Goal: Task Accomplishment & Management: Use online tool/utility

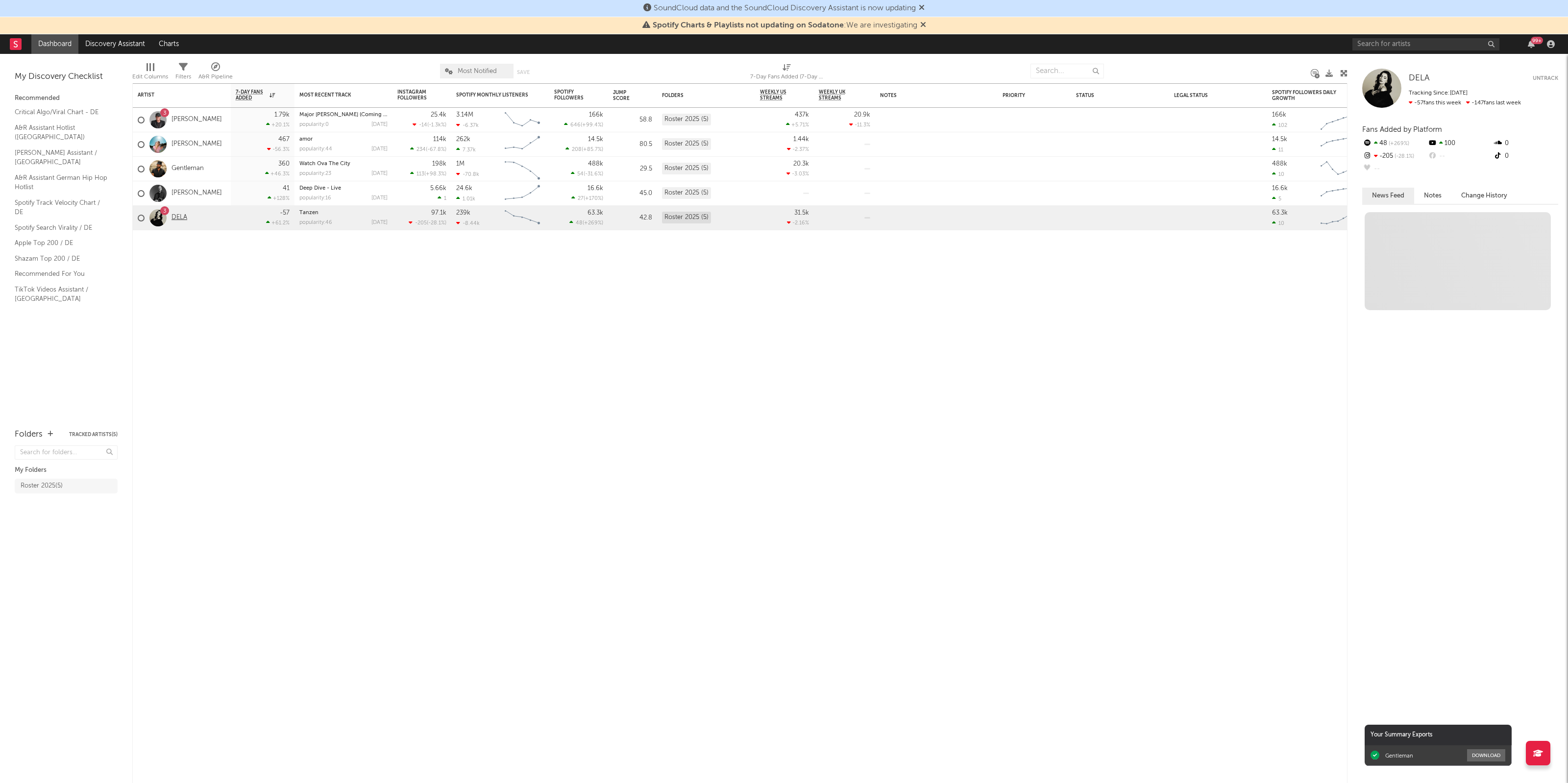
click at [179, 219] on link "DELA" at bounding box center [180, 218] width 16 height 9
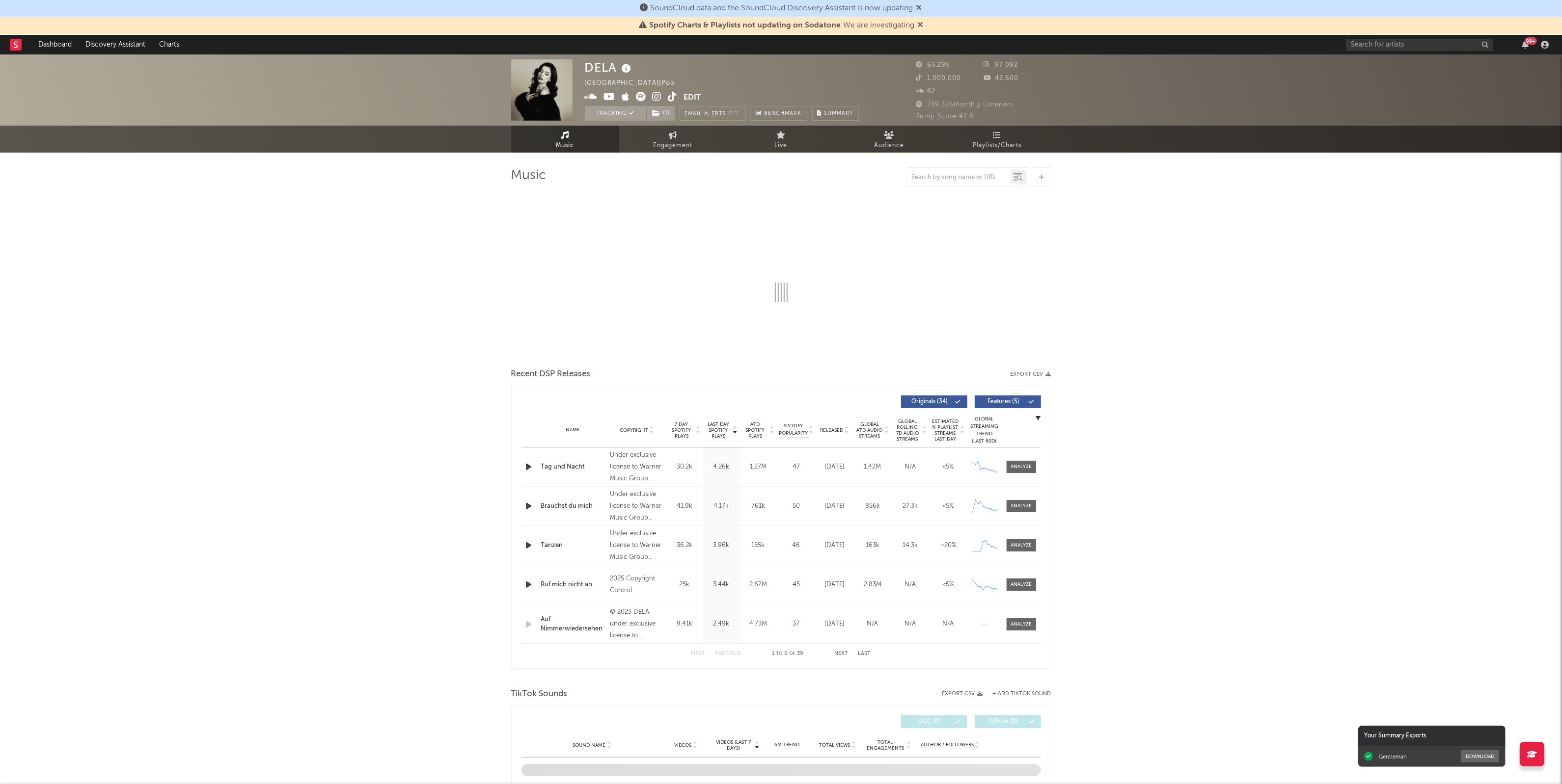
select select "6m"
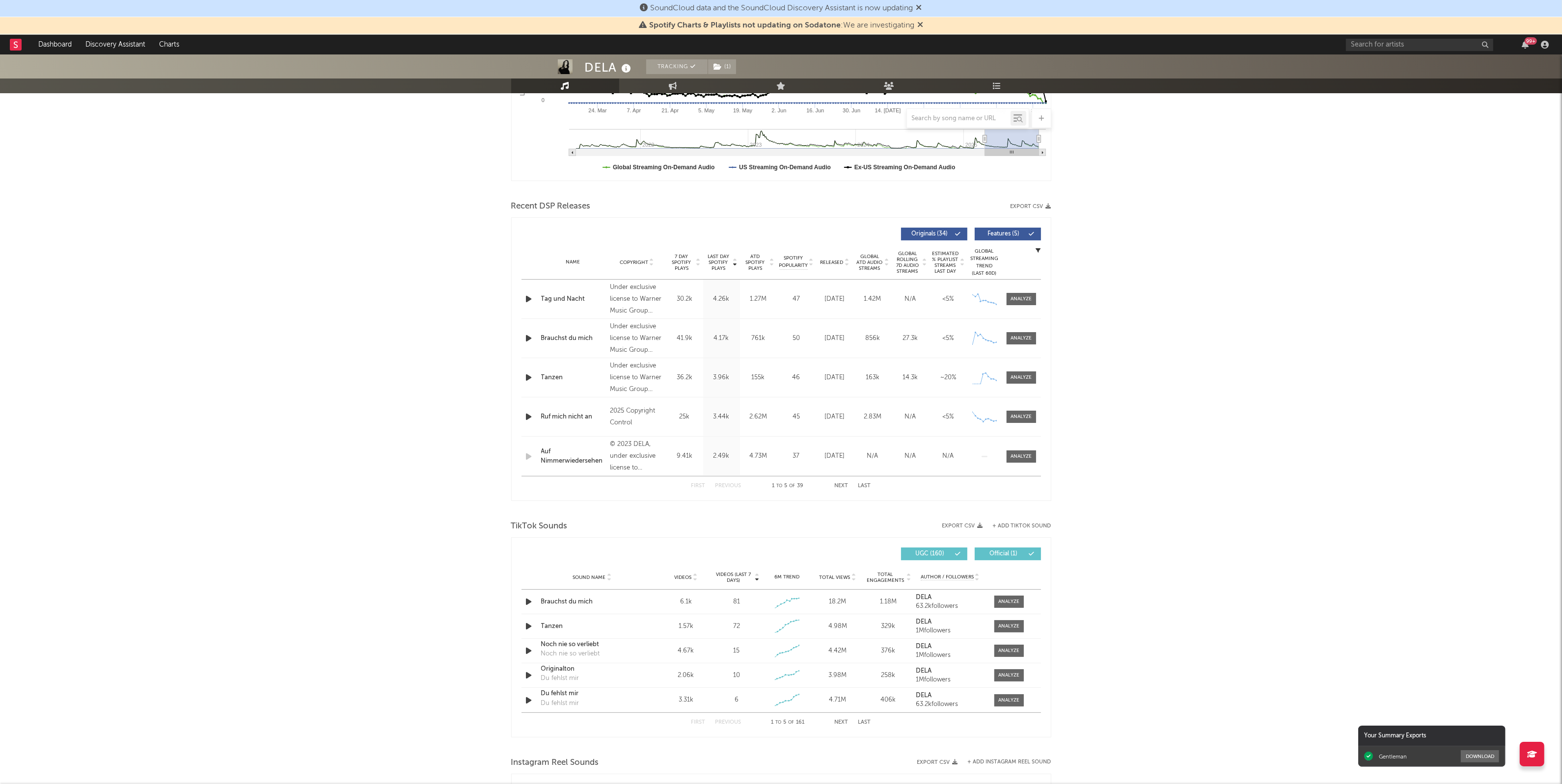
click at [1234, 393] on div "DELA Tracking ( 1 ) [GEOGRAPHIC_DATA] | Pop Edit Tracking ( 1 ) Email Alerts Of…" at bounding box center [781, 551] width 1562 height 1483
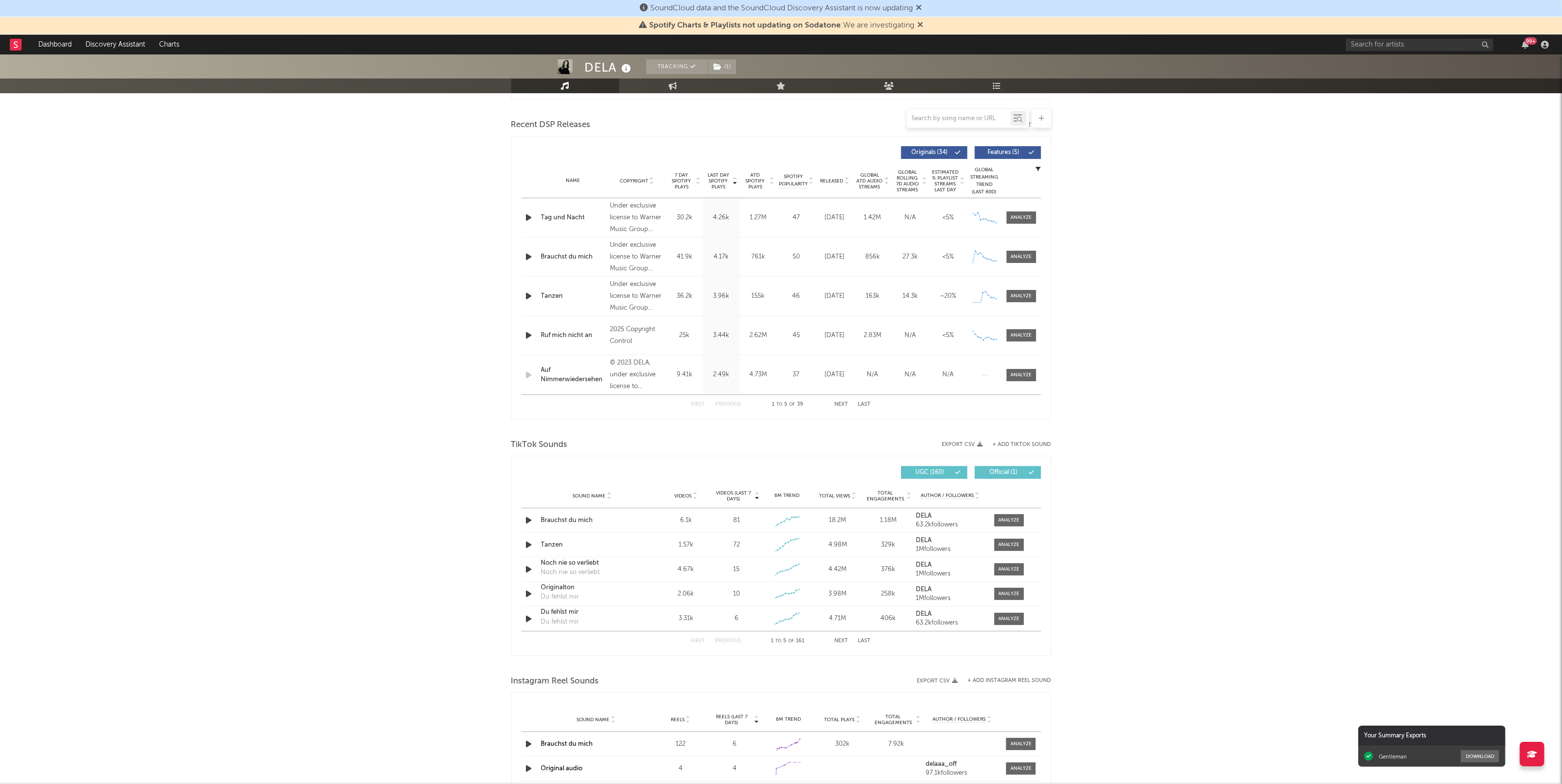
scroll to position [491, 0]
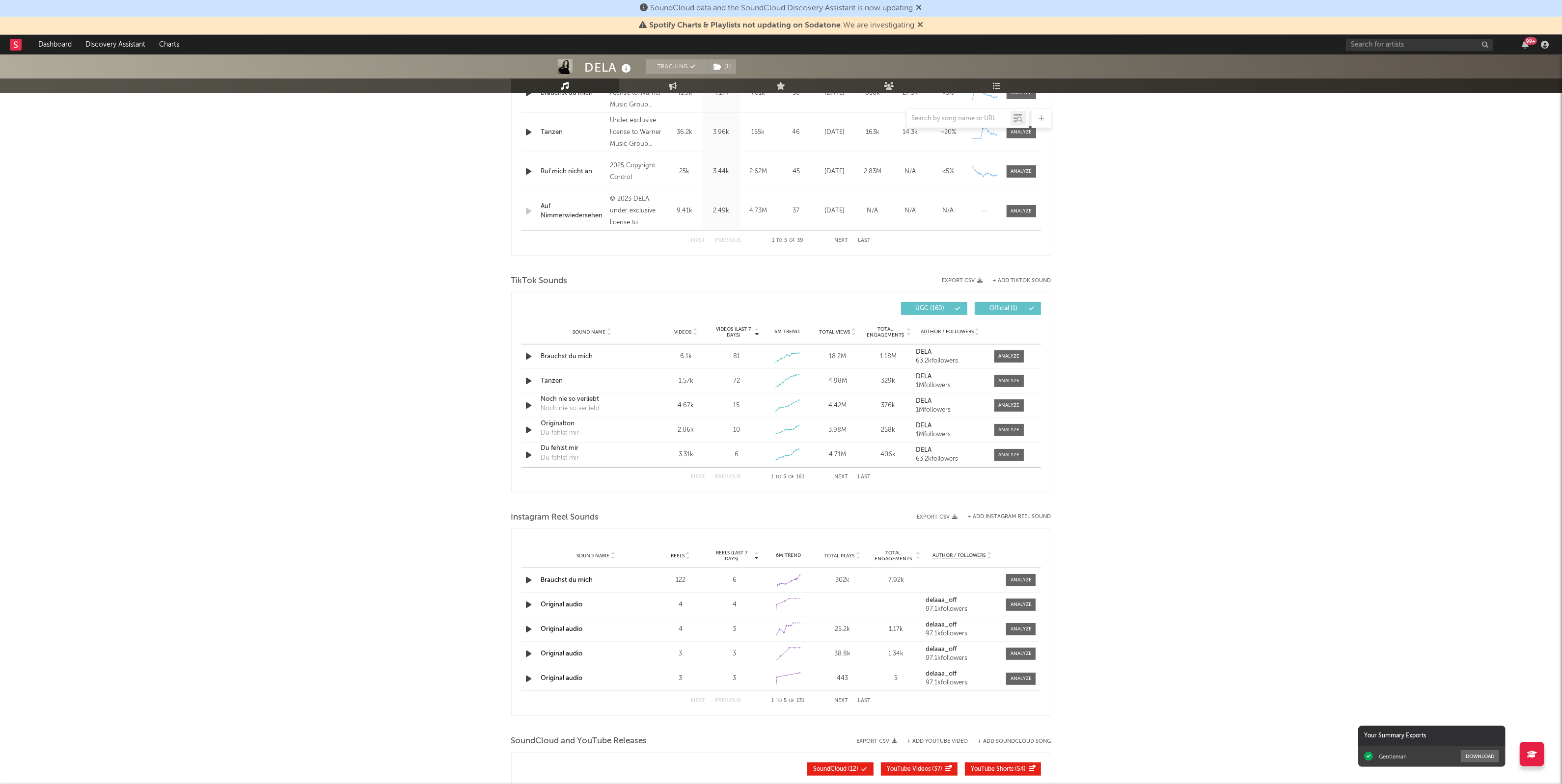
click at [333, 482] on div "DELA Tracking ( 1 ) [GEOGRAPHIC_DATA] | Pop Edit Tracking ( 1 ) Email Alerts Of…" at bounding box center [781, 305] width 1562 height 1483
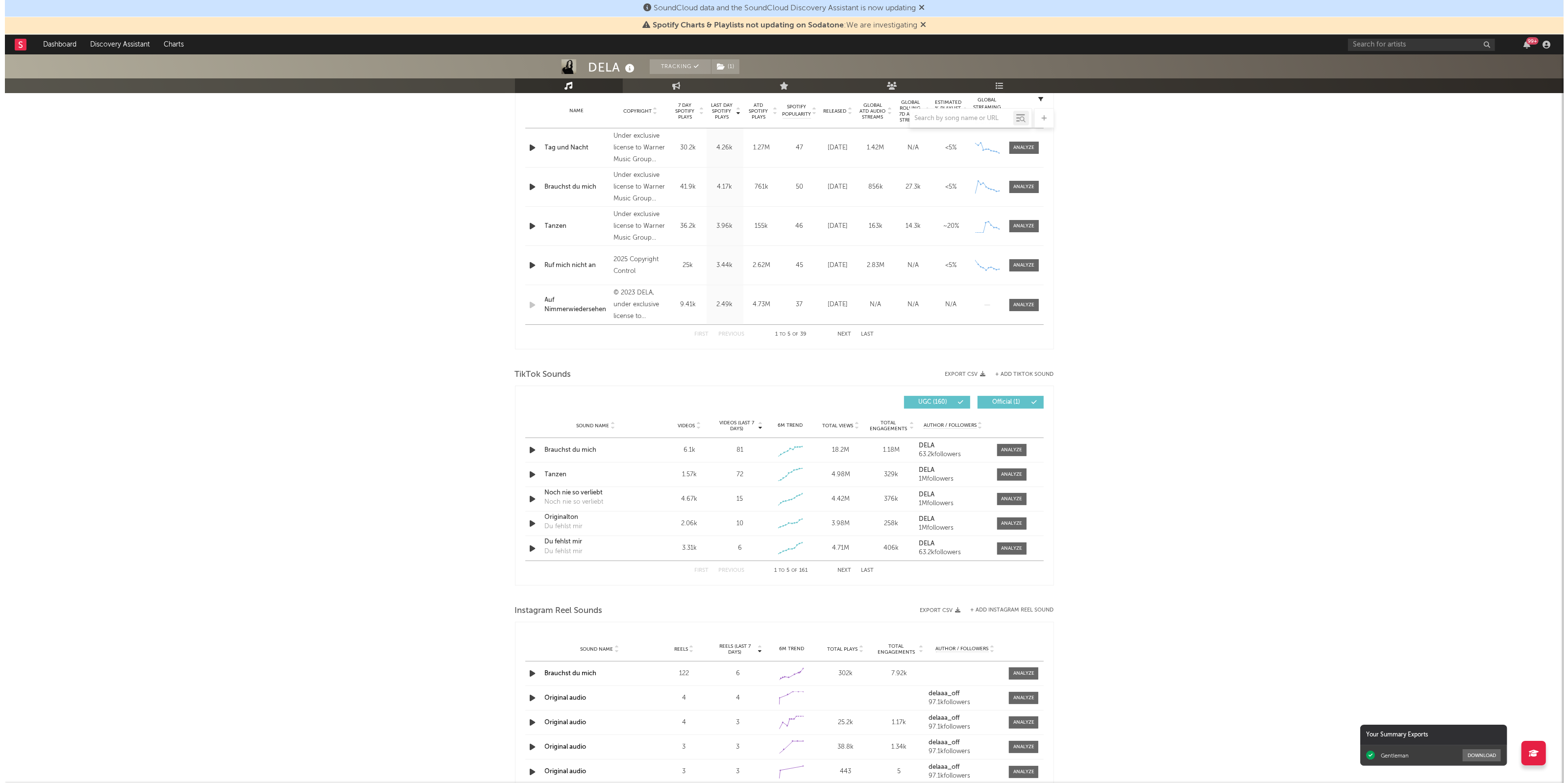
scroll to position [368, 0]
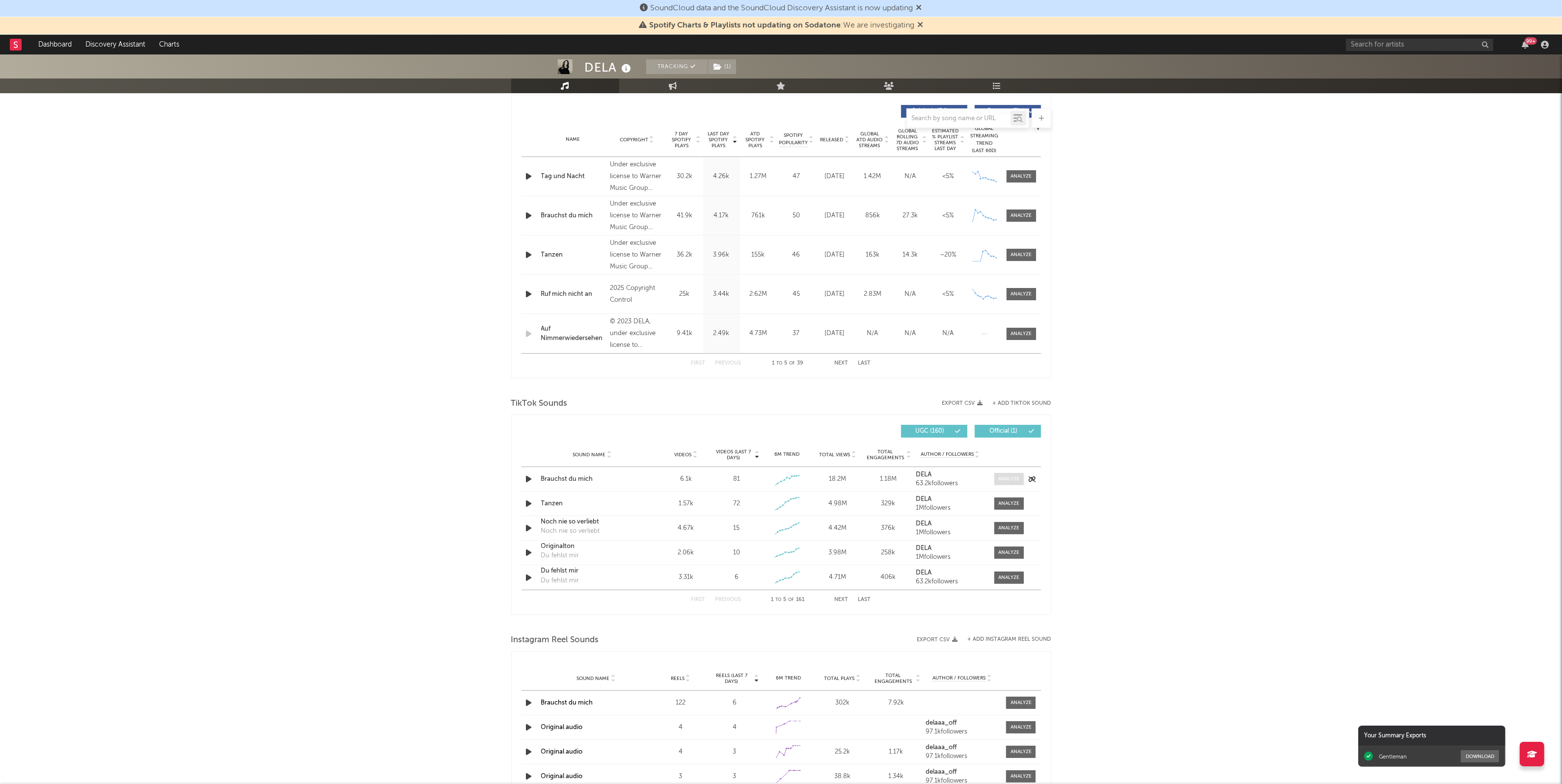
click at [1009, 482] on div at bounding box center [1009, 479] width 21 height 7
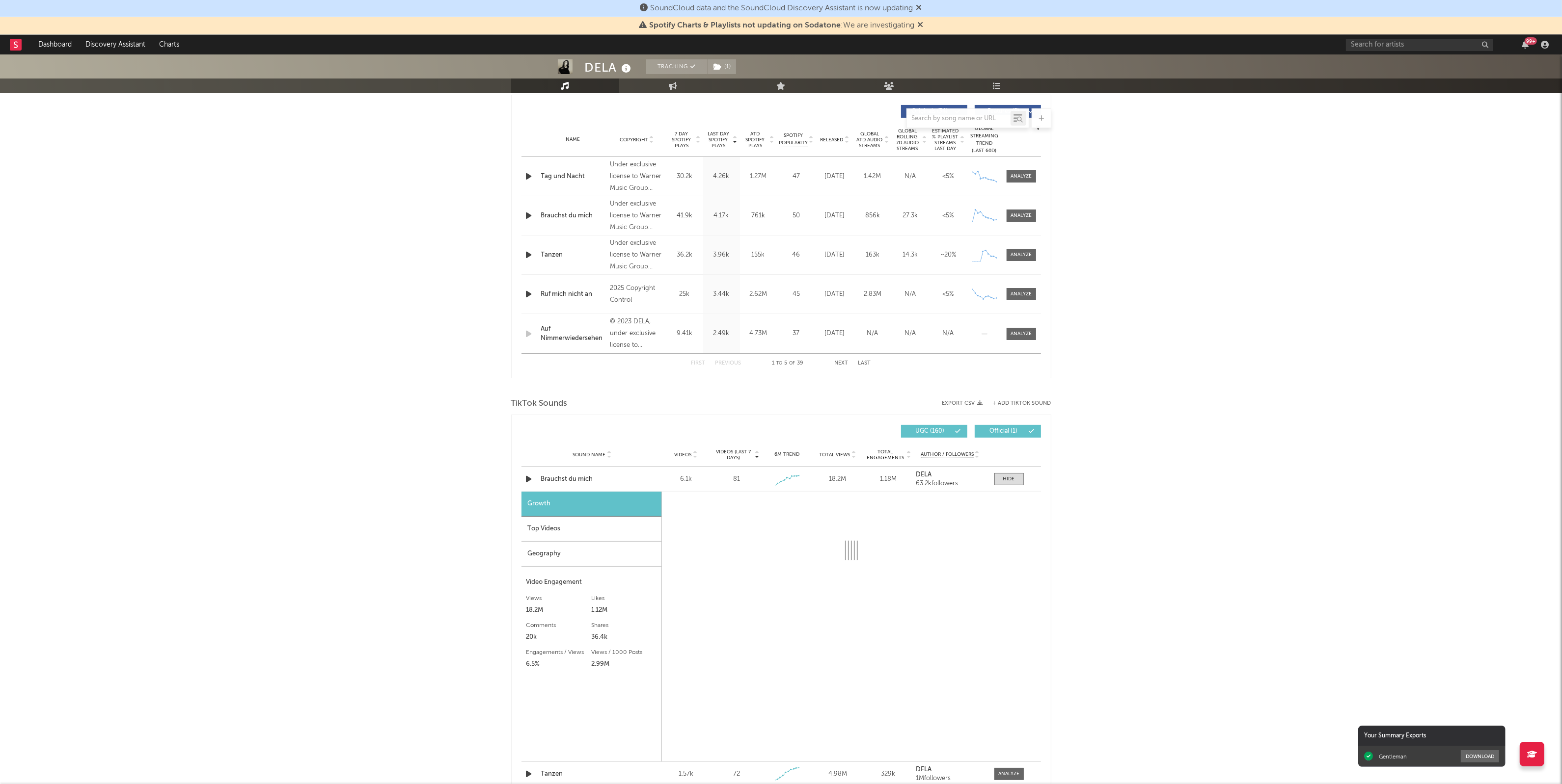
select select "1w"
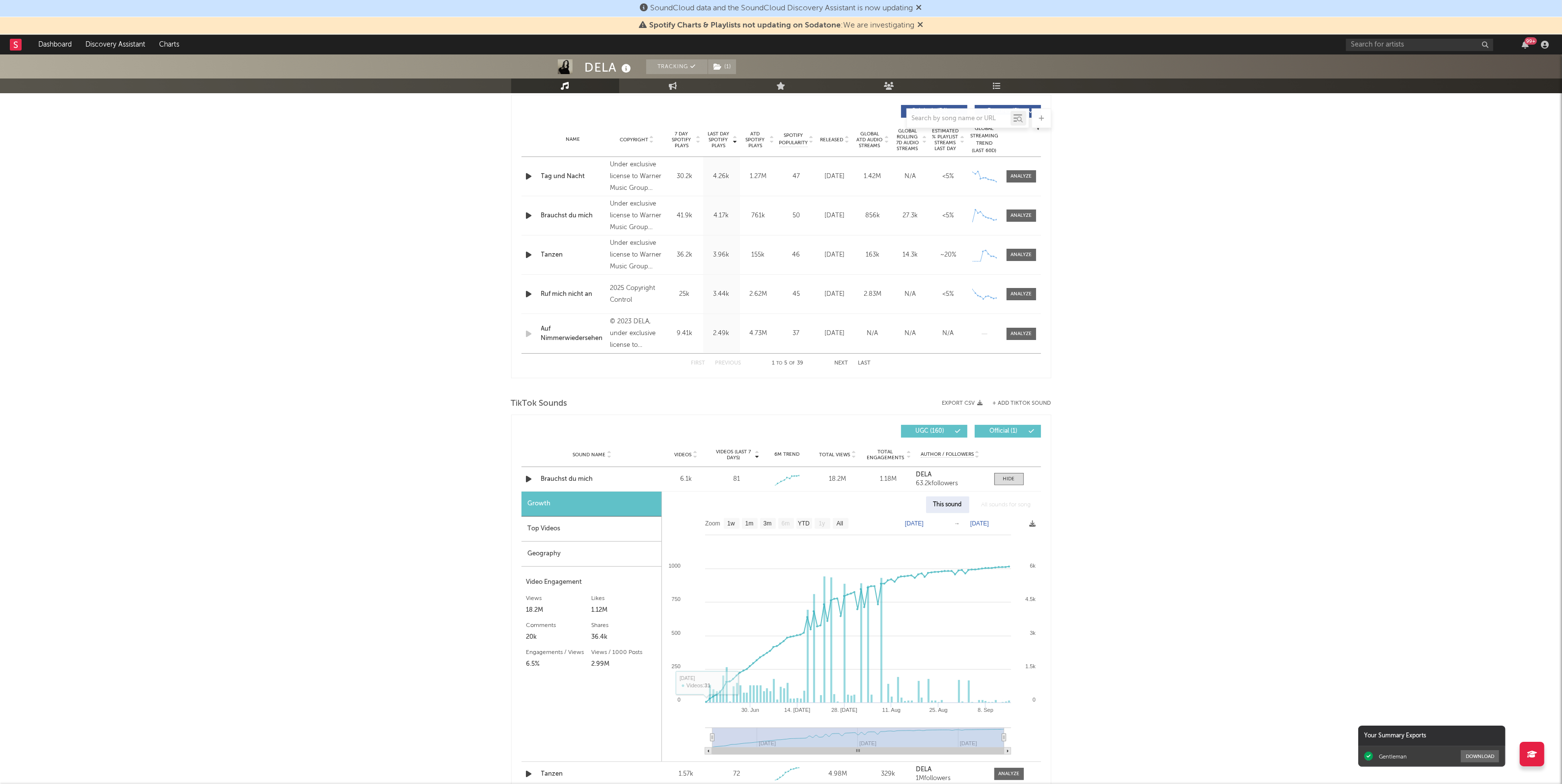
click at [570, 532] on div "Top Videos" at bounding box center [591, 529] width 140 height 25
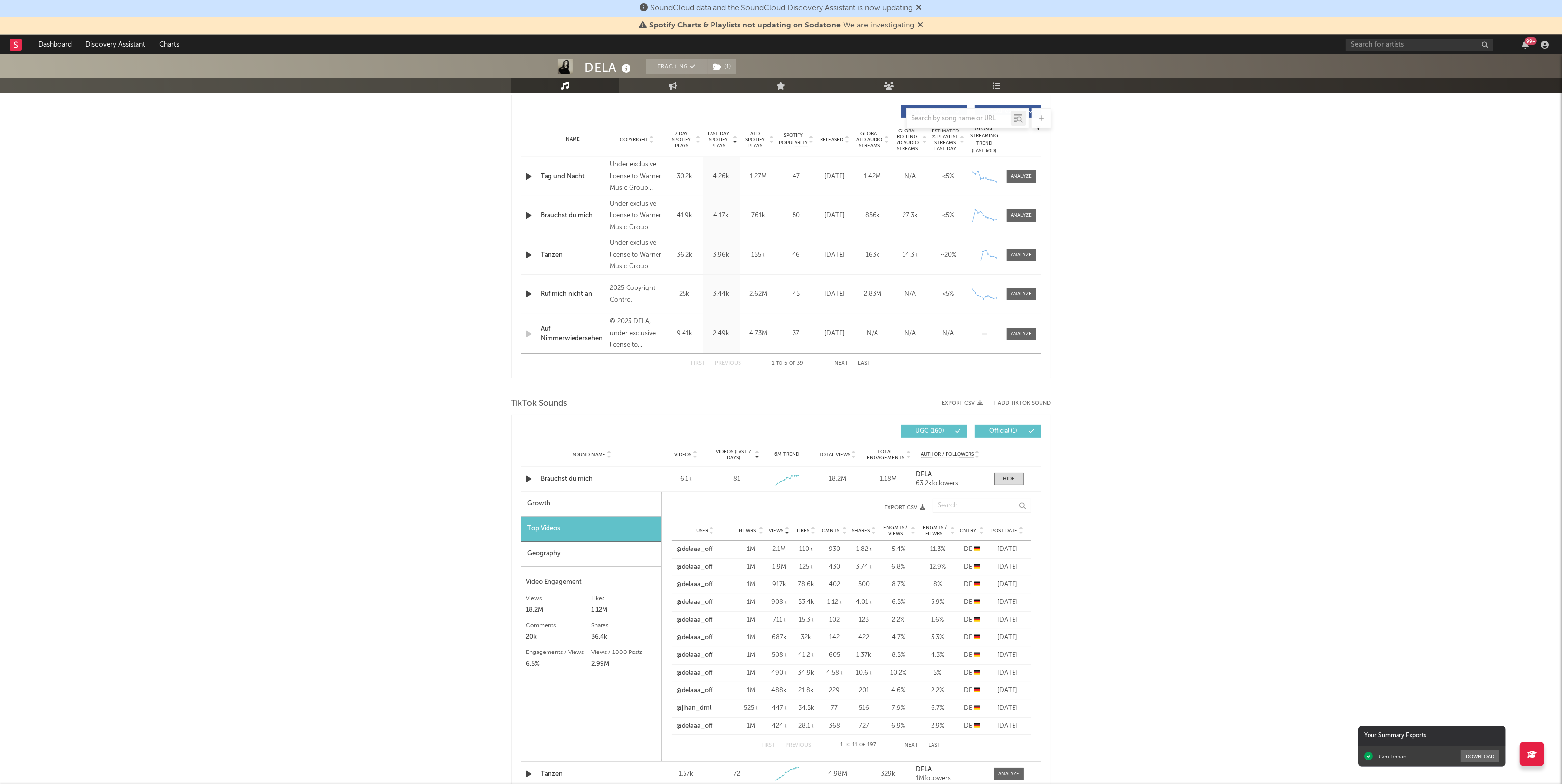
click at [1022, 533] on icon at bounding box center [1021, 533] width 5 height 4
click at [1169, 563] on div "DELA Tracking ( 1 ) [GEOGRAPHIC_DATA] | Pop Edit Tracking ( 1 ) Email Alerts Of…" at bounding box center [781, 563] width 1562 height 1753
click at [1137, 575] on div "DELA Tracking ( 1 ) [GEOGRAPHIC_DATA] | Pop Edit Tracking ( 1 ) Email Alerts Of…" at bounding box center [781, 563] width 1562 height 1753
click at [1005, 482] on div at bounding box center [1009, 479] width 12 height 7
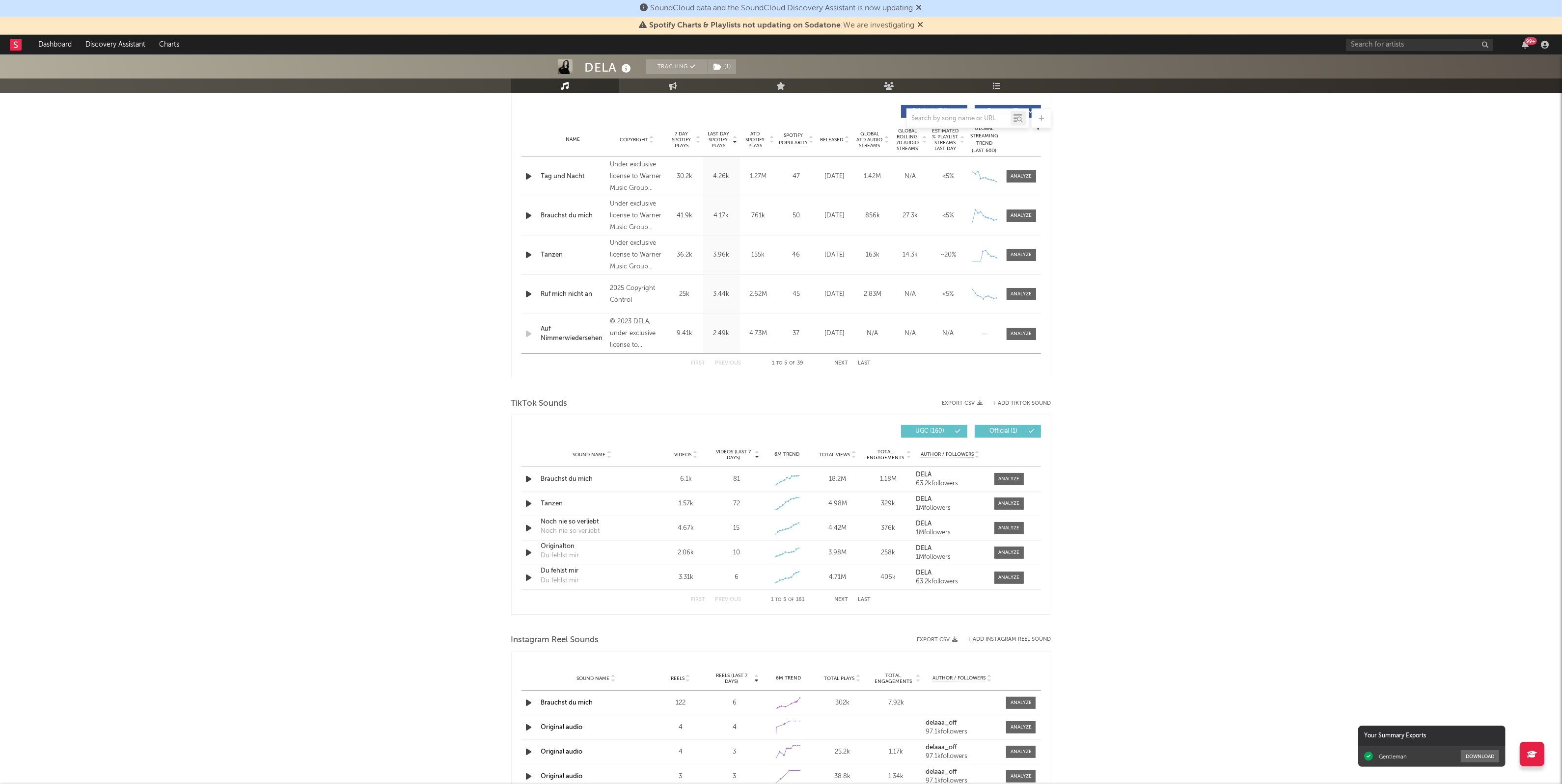
click at [1023, 403] on button "+ Add TikTok Sound" at bounding box center [1022, 404] width 59 height 5
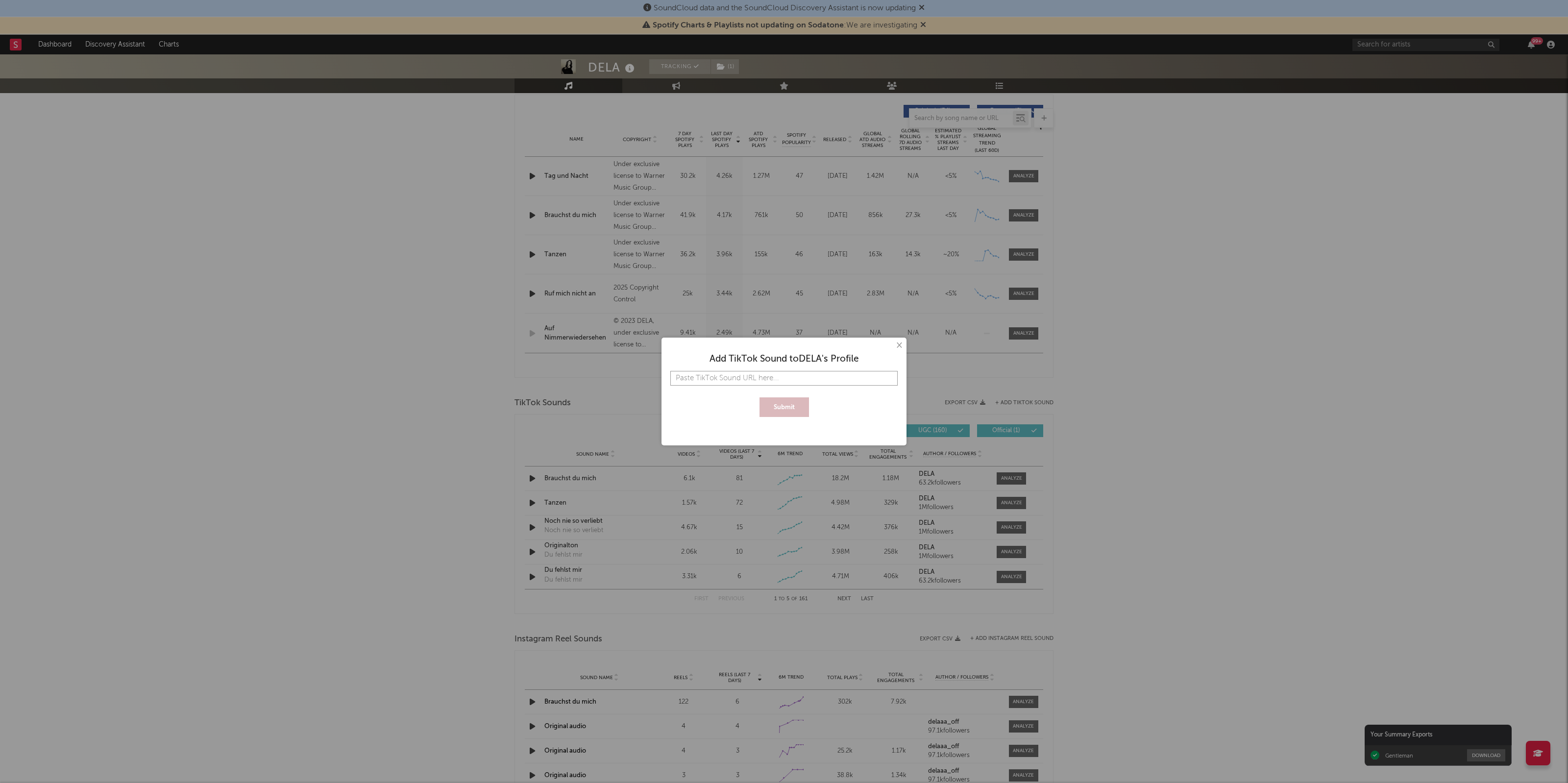
click at [763, 376] on input "text" at bounding box center [784, 378] width 228 height 15
paste input "[URL][DOMAIN_NAME]"
type input "[URL][DOMAIN_NAME]"
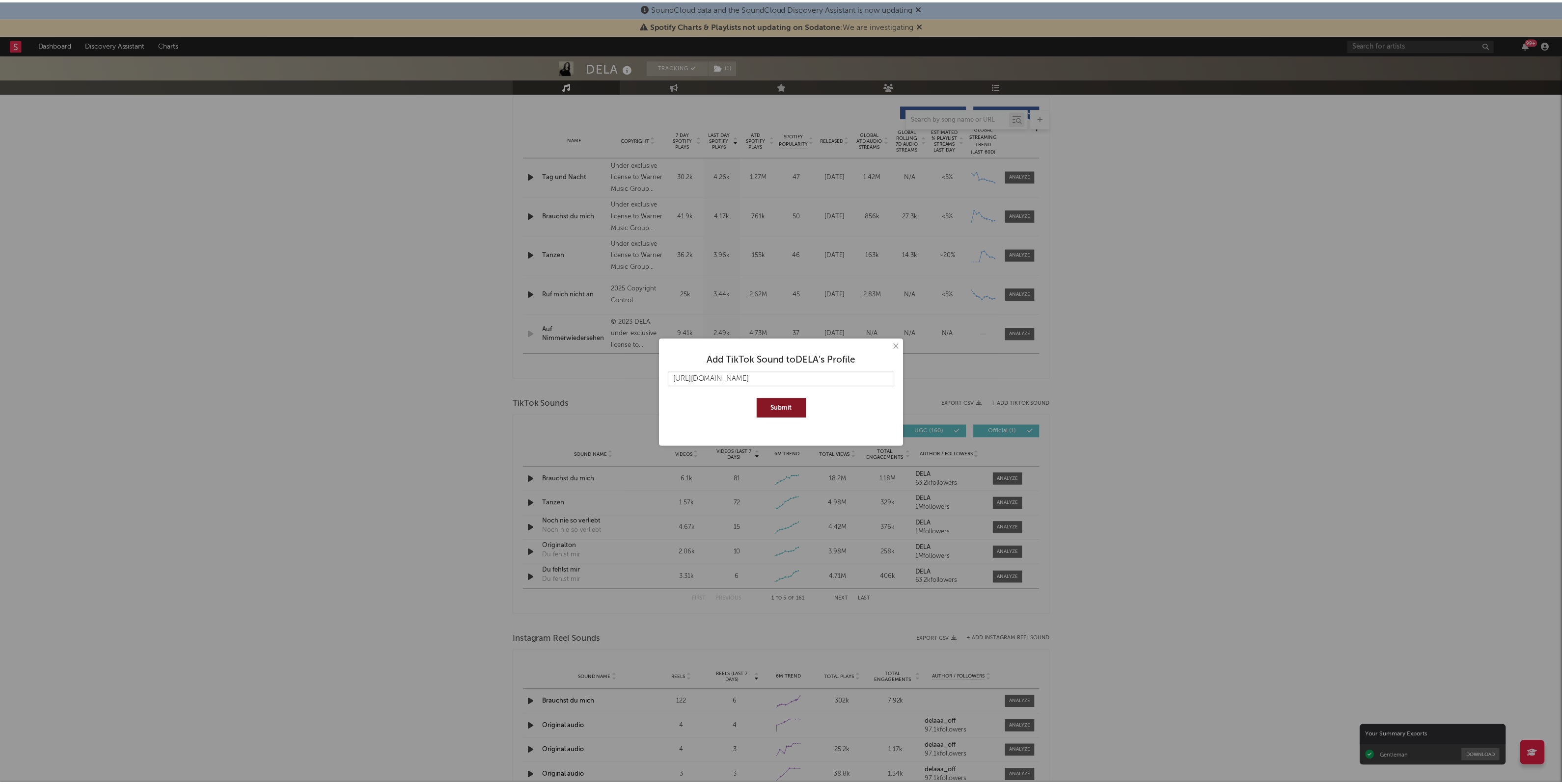
scroll to position [0, 0]
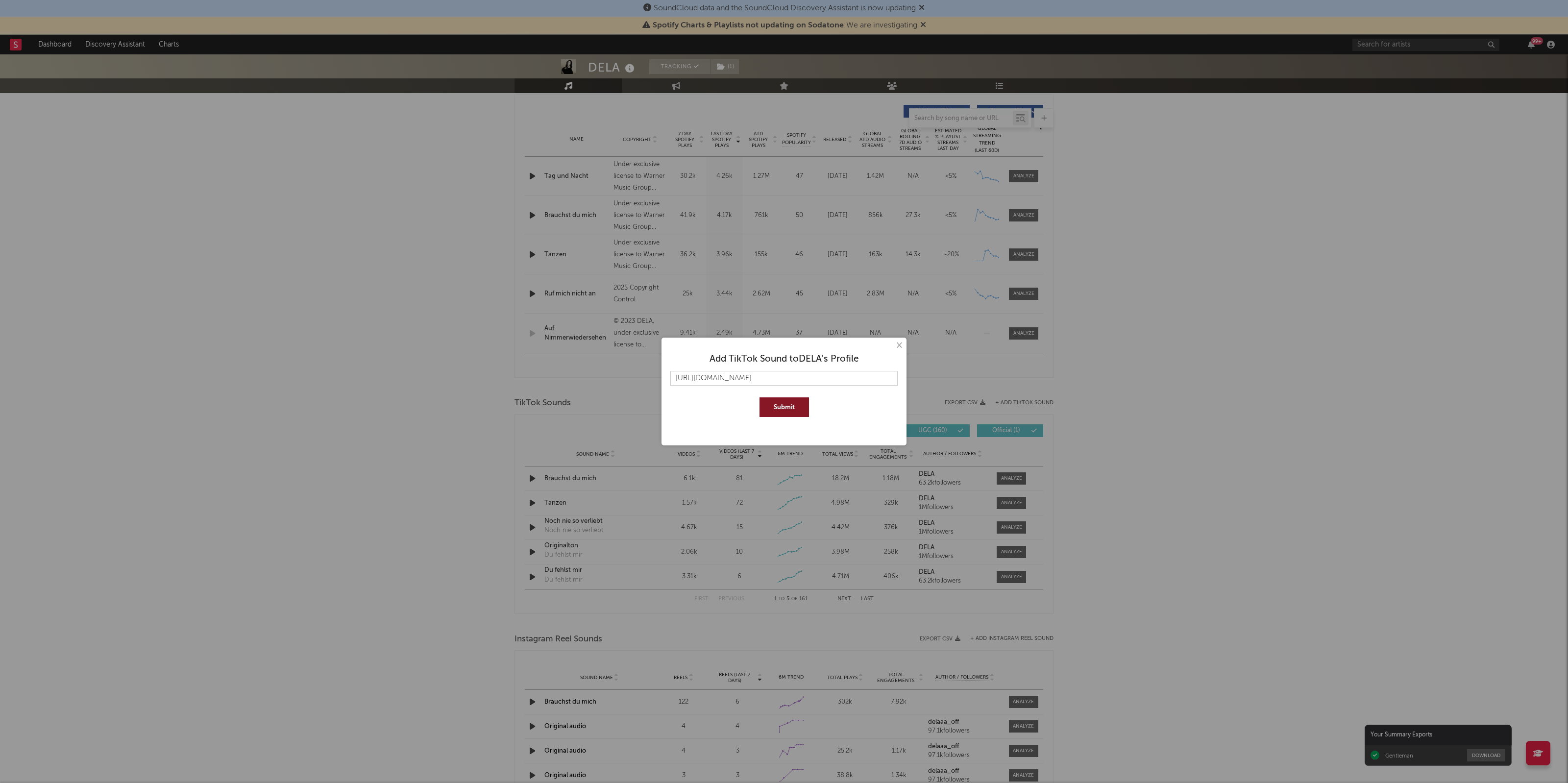
click at [782, 403] on button "Submit" at bounding box center [784, 407] width 49 height 19
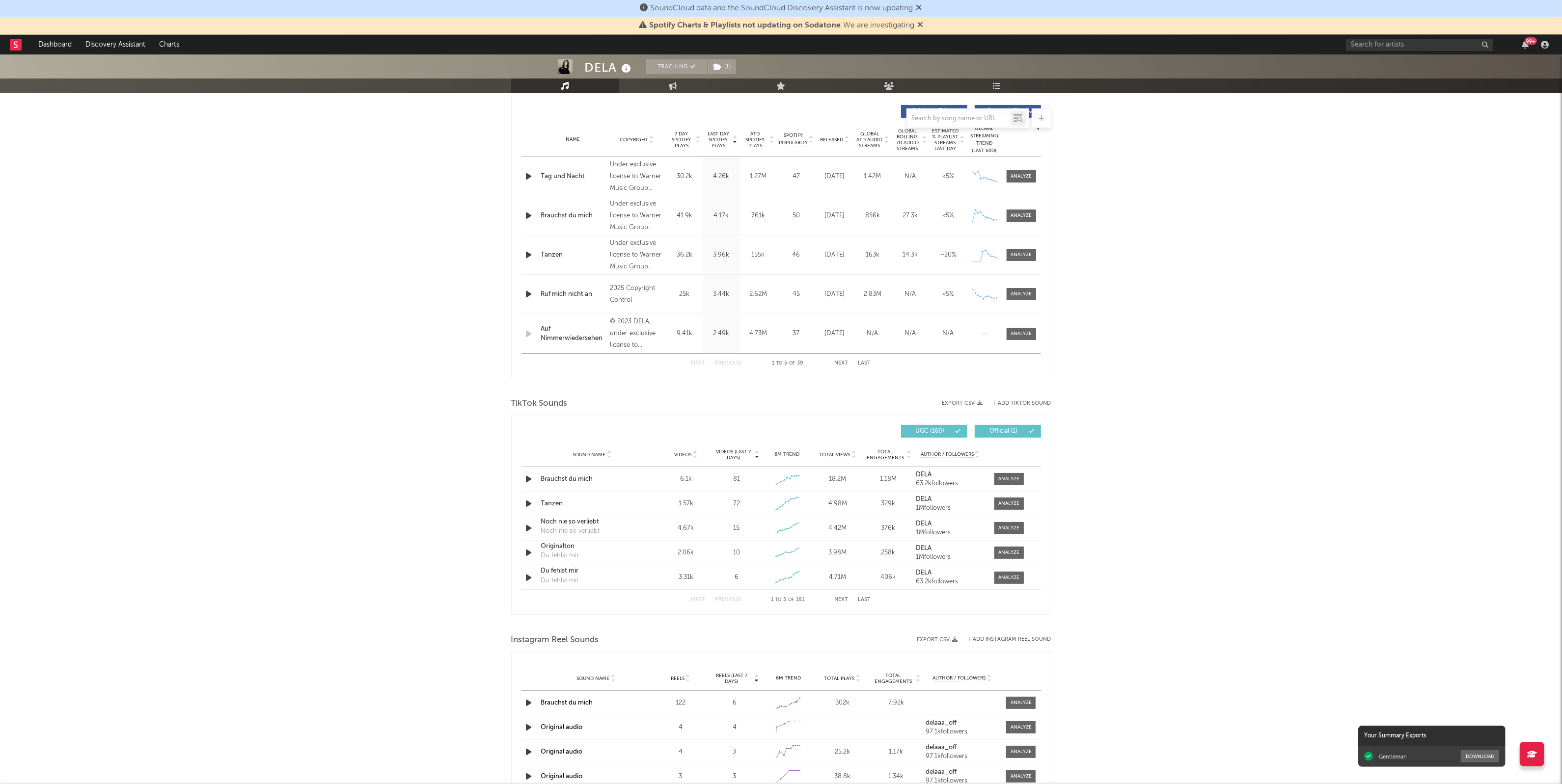
click at [840, 599] on button "Next" at bounding box center [841, 600] width 14 height 5
click at [696, 599] on button "First" at bounding box center [698, 600] width 14 height 5
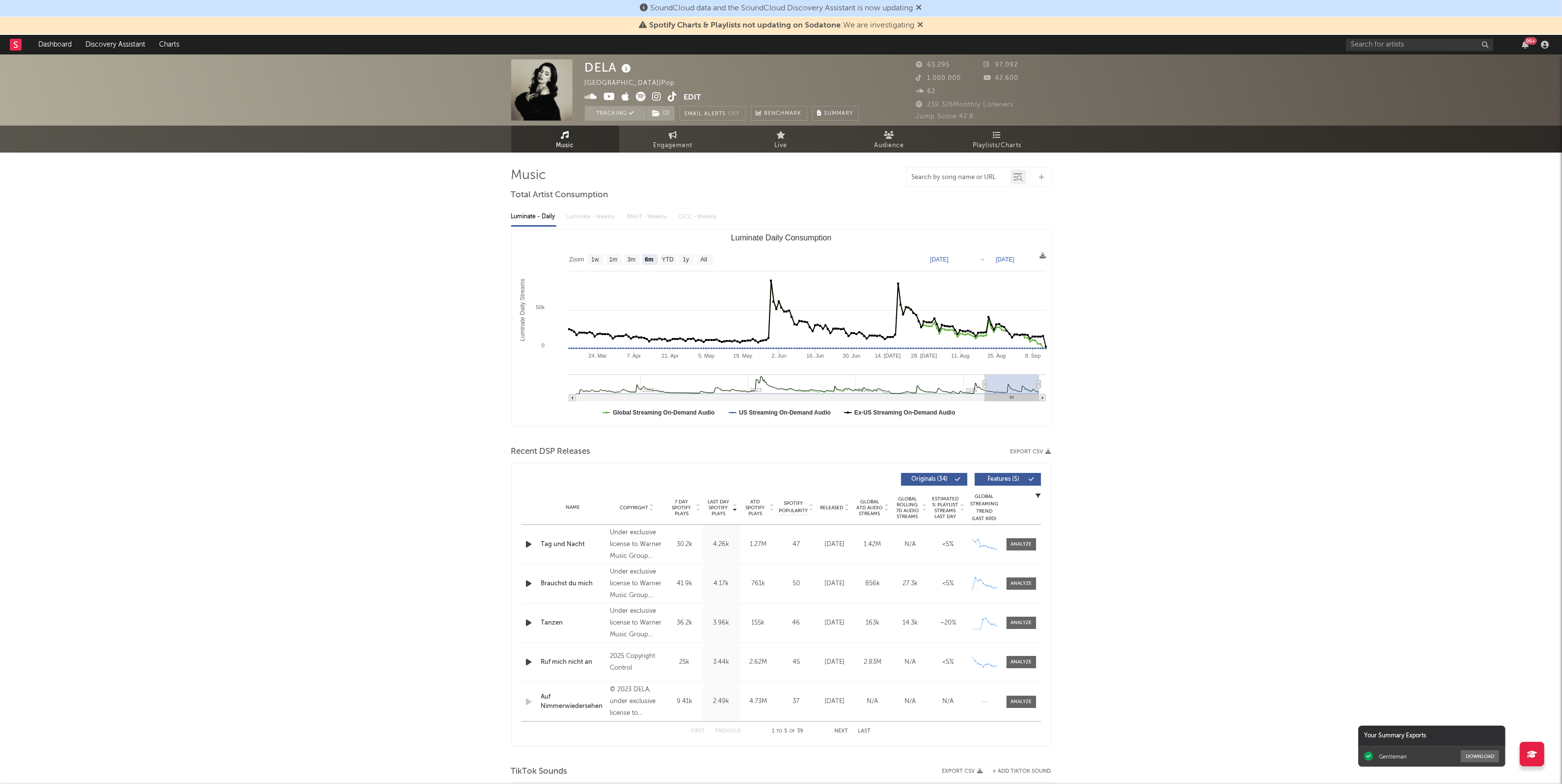
click at [973, 178] on input "text" at bounding box center [959, 177] width 104 height 8
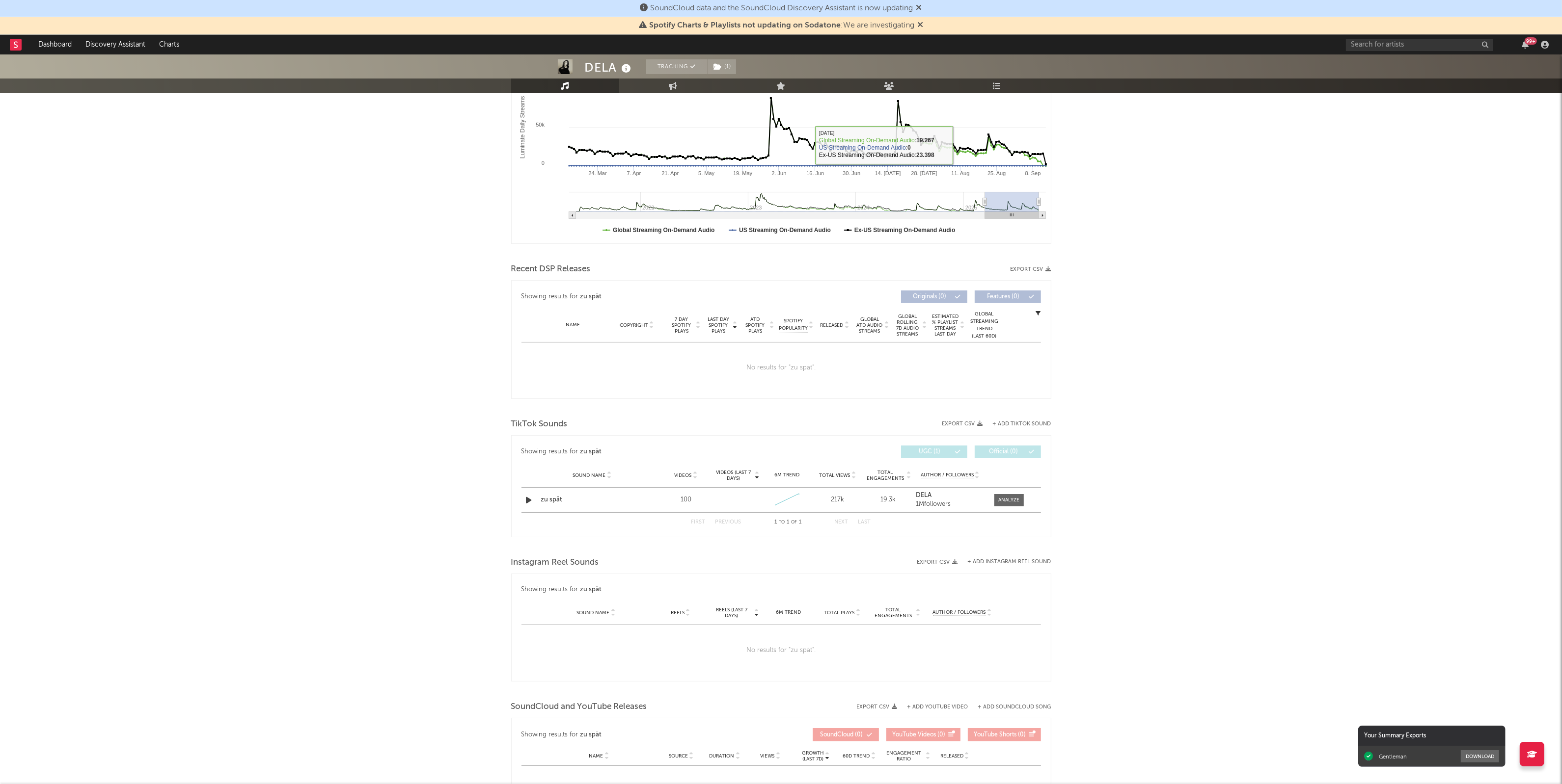
scroll to position [184, 0]
type input "zu spät"
click at [1014, 505] on div "Sound Name zu spät Videos 100 Videos (last 7 days) Weekly Growth % 6M Trend Cre…" at bounding box center [781, 499] width 520 height 24
click at [1014, 499] on div at bounding box center [1009, 499] width 21 height 7
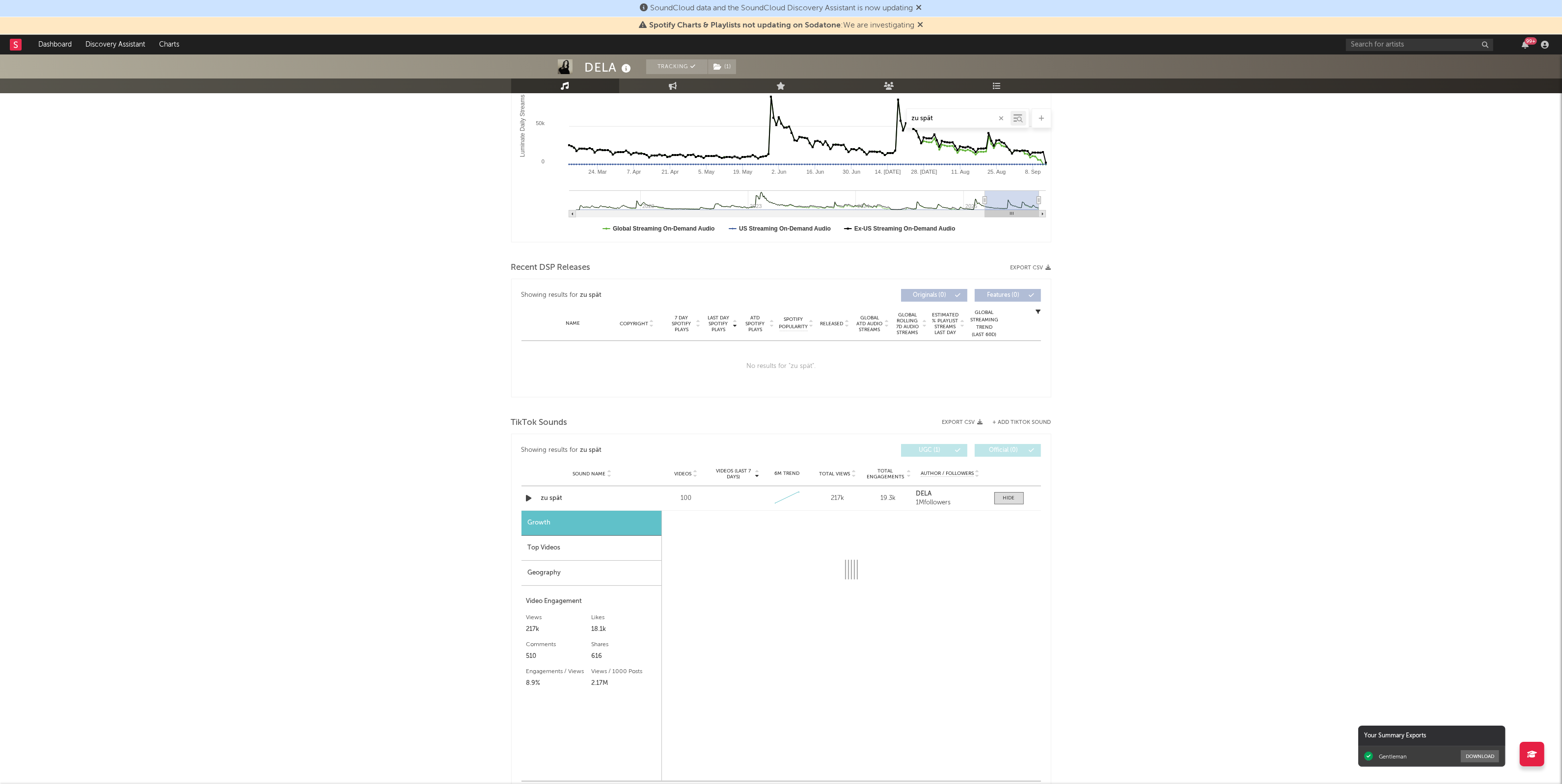
select select "1w"
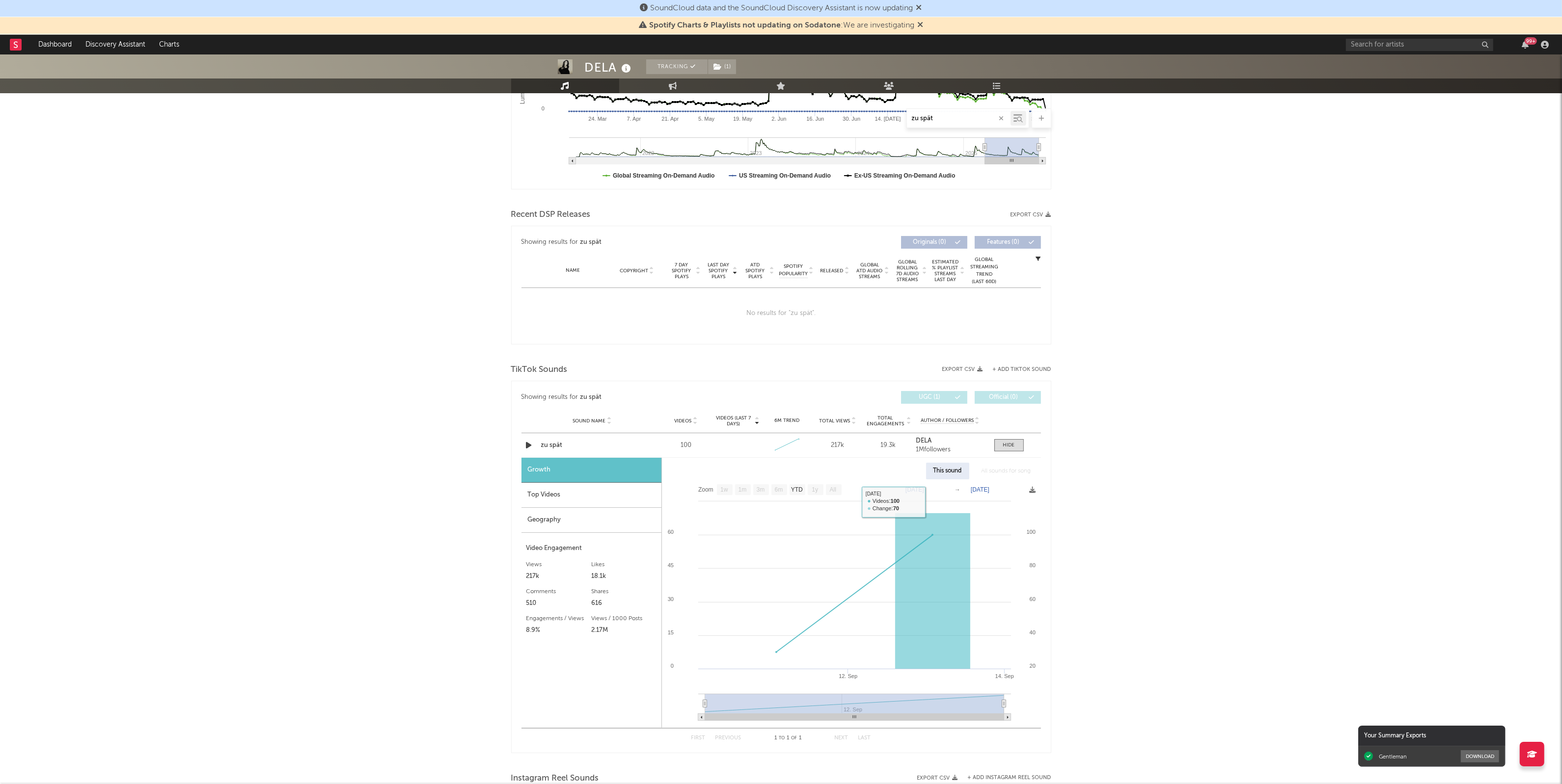
scroll to position [307, 0]
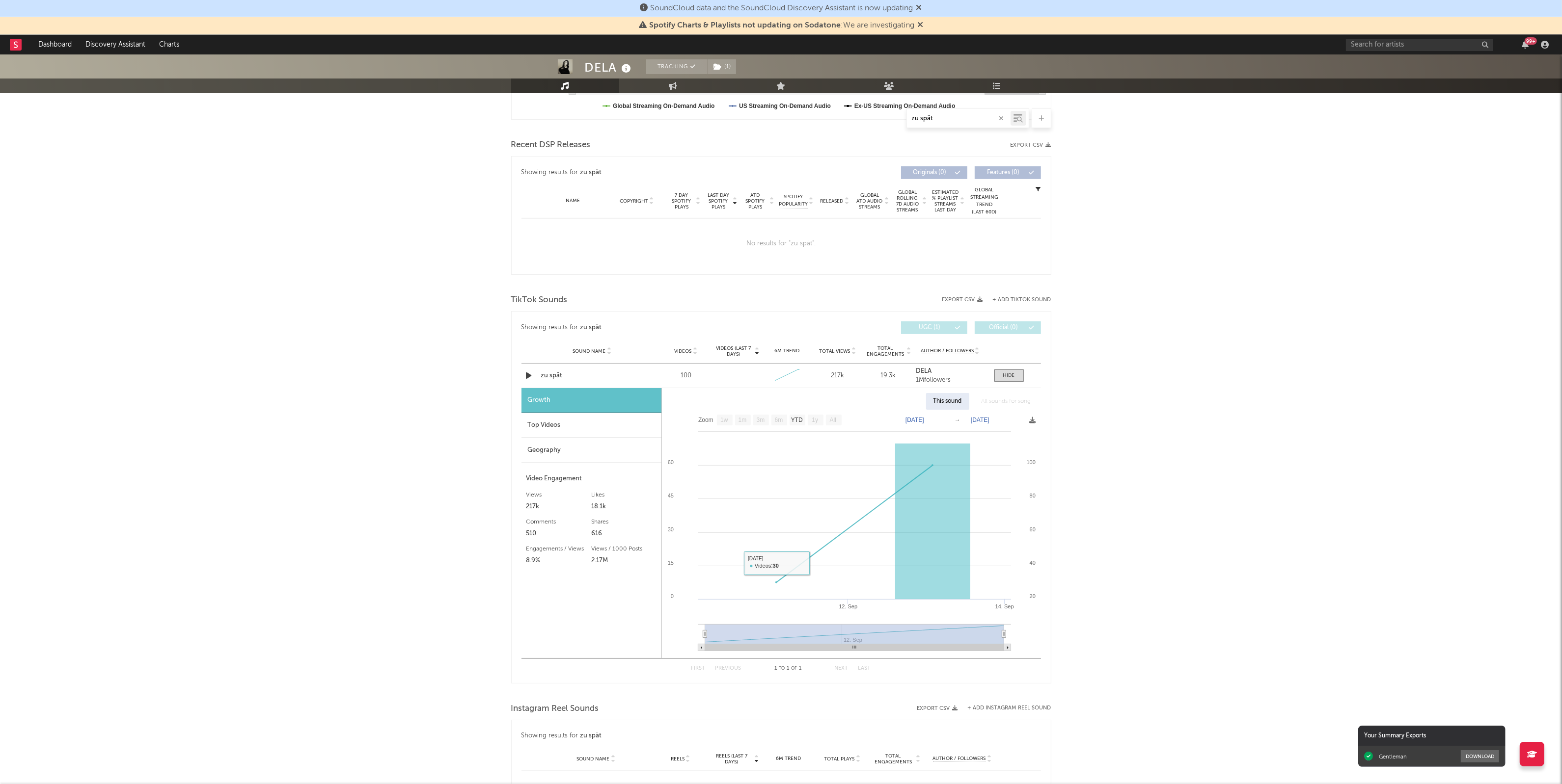
click at [598, 424] on div "Top Videos" at bounding box center [591, 426] width 140 height 25
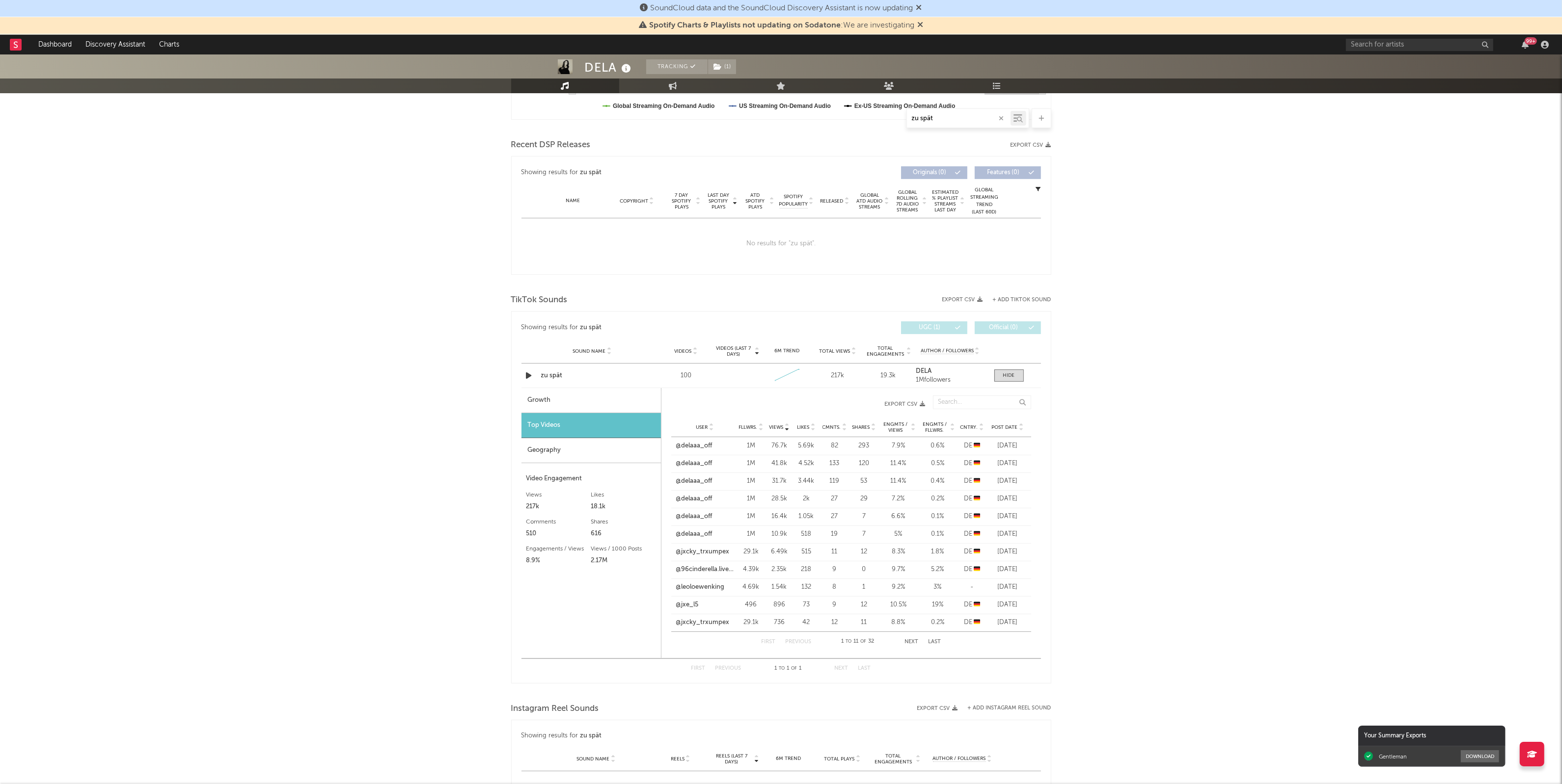
click at [1022, 430] on icon at bounding box center [1021, 429] width 5 height 4
click at [1142, 550] on div "DELA Tracking ( 1 ) [GEOGRAPHIC_DATA] | Pop Edit Tracking ( 1 ) Email Alerts Of…" at bounding box center [781, 395] width 1562 height 1295
click at [1288, 244] on div "DELA Tracking ( 1 ) [GEOGRAPHIC_DATA] | Pop Edit Tracking ( 1 ) Email Alerts Of…" at bounding box center [781, 395] width 1562 height 1295
